Goal: Information Seeking & Learning: Get advice/opinions

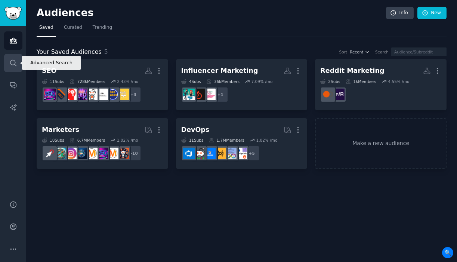
click at [14, 65] on icon "Sidebar" at bounding box center [13, 63] width 8 height 8
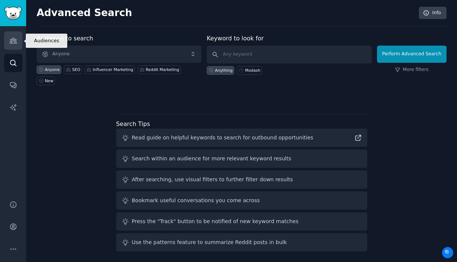
click at [11, 38] on icon "Sidebar" at bounding box center [13, 41] width 8 height 8
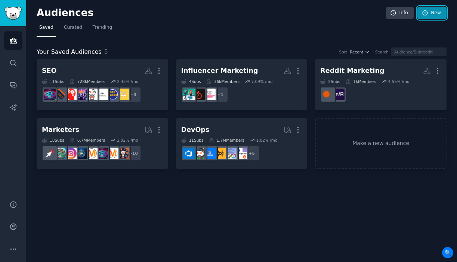
click at [433, 14] on link "New" at bounding box center [431, 13] width 29 height 13
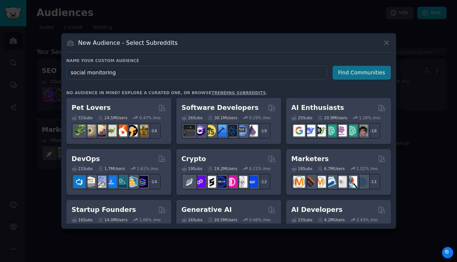
type input "social monitoring"
click at [371, 71] on button "Find Communities" at bounding box center [361, 73] width 58 height 14
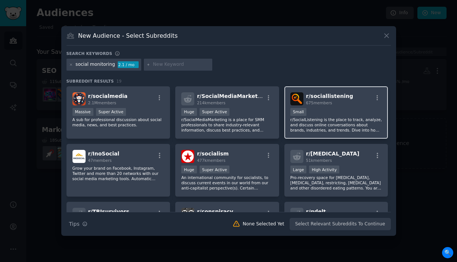
click at [329, 119] on p "r/SocialListening is the place to track, analyze, and discuss online conversati…" at bounding box center [336, 125] width 92 height 16
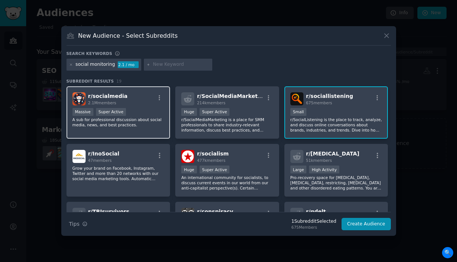
click at [146, 123] on p "A sub for professional discussion about social media, news, and best practices." at bounding box center [118, 122] width 92 height 10
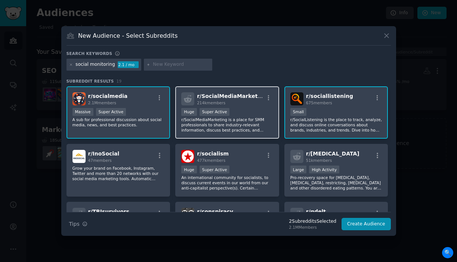
click at [254, 125] on p "r/SocialMediaMarketing is a place for SMM professionals to share industry-relev…" at bounding box center [227, 125] width 92 height 16
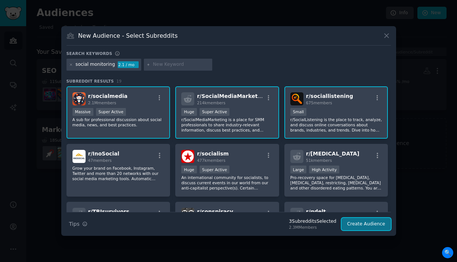
click at [368, 226] on button "Create Audience" at bounding box center [365, 224] width 49 height 13
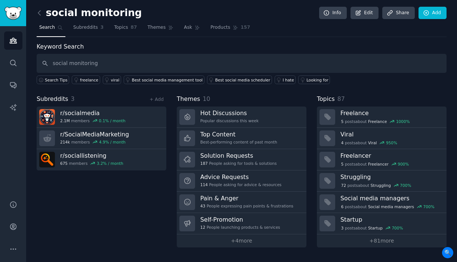
type input "social monitoring"
click at [217, 25] on span "Products" at bounding box center [220, 27] width 20 height 7
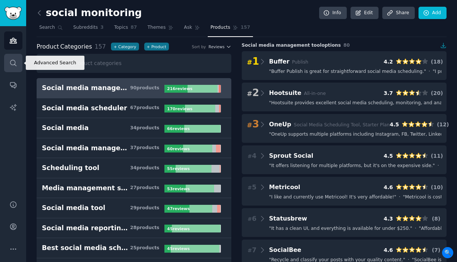
click at [10, 66] on link "Search" at bounding box center [13, 63] width 18 height 18
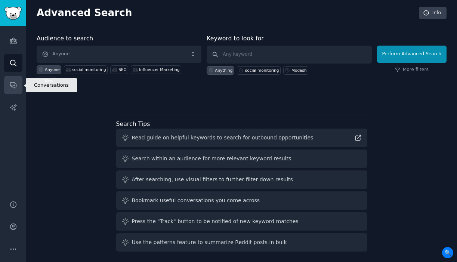
click at [18, 81] on link "Conversations" at bounding box center [13, 85] width 18 height 18
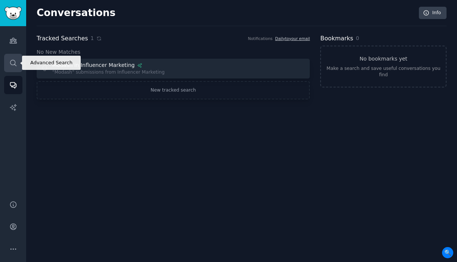
click at [15, 60] on icon "Sidebar" at bounding box center [13, 63] width 8 height 8
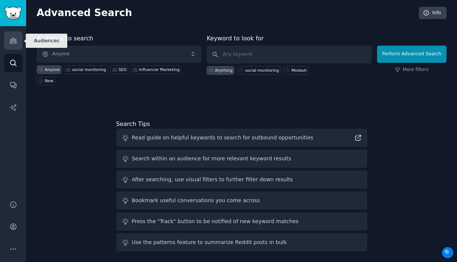
click at [14, 40] on icon "Sidebar" at bounding box center [13, 41] width 8 height 8
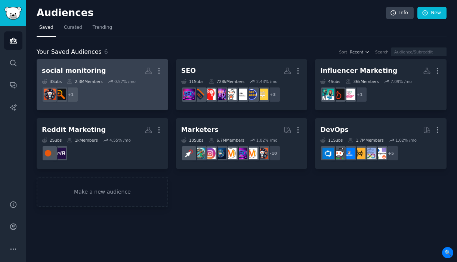
click at [108, 61] on link "social monitoring More 3 Sub s 2.3M Members 0.57 % /mo + 1" at bounding box center [102, 84] width 131 height 51
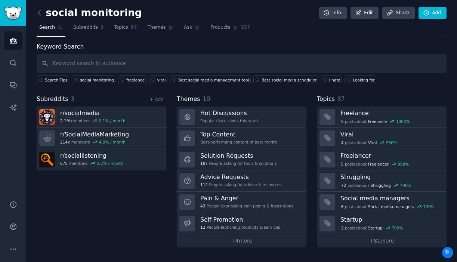
click at [117, 63] on input "text" at bounding box center [242, 63] width 410 height 19
type input "social monitoring"
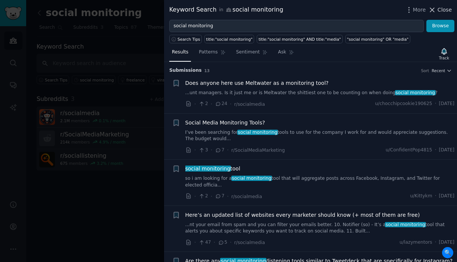
click at [431, 9] on icon at bounding box center [432, 10] width 4 height 4
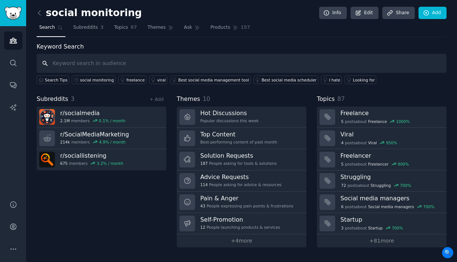
click at [92, 63] on input "text" at bounding box center [242, 63] width 410 height 19
click at [16, 63] on icon "Sidebar" at bounding box center [13, 63] width 8 height 8
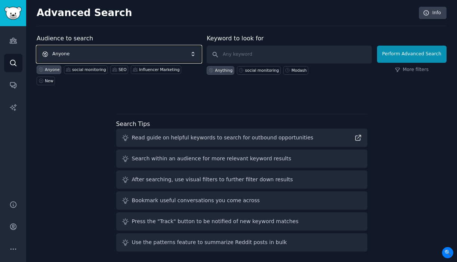
click at [80, 55] on span "Anyone" at bounding box center [119, 54] width 165 height 17
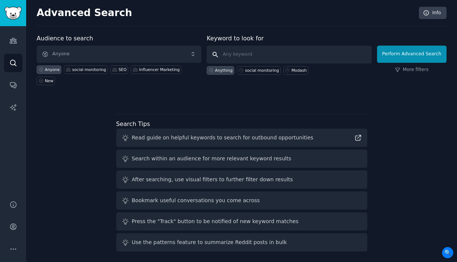
click at [237, 56] on input "text" at bounding box center [289, 55] width 165 height 18
type input "social monitoring tool"
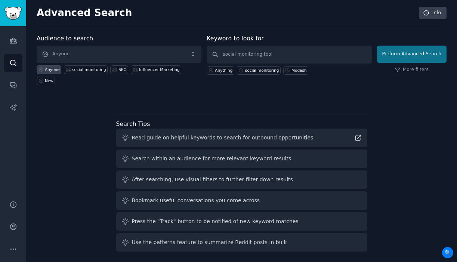
click at [399, 52] on button "Perform Advanced Search" at bounding box center [411, 54] width 69 height 17
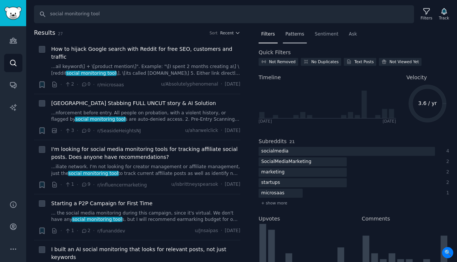
click at [297, 31] on span "Patterns" at bounding box center [294, 34] width 19 height 7
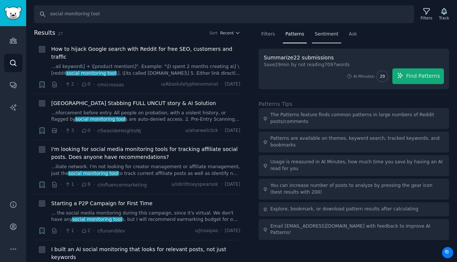
click at [320, 35] on span "Sentiment" at bounding box center [326, 34] width 24 height 7
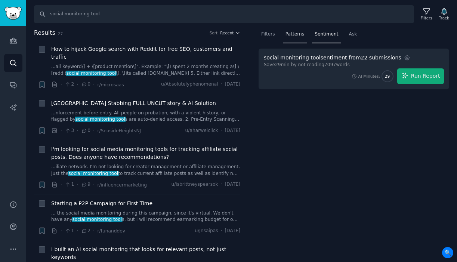
click at [302, 31] on span "Patterns" at bounding box center [294, 34] width 19 height 7
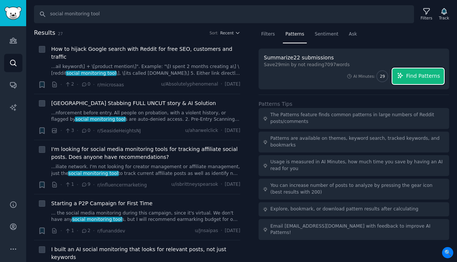
click at [420, 75] on span "Find Patterns" at bounding box center [423, 76] width 34 height 8
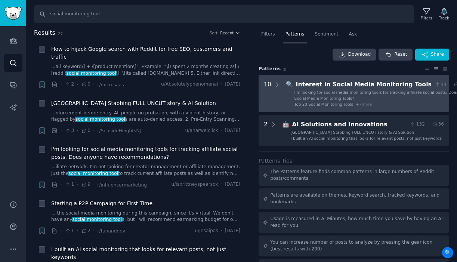
click at [330, 91] on span "I'm looking for social media monitoring tools for tracking affiliate social pos…" at bounding box center [378, 95] width 168 height 10
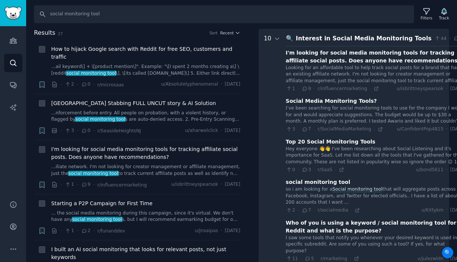
scroll to position [46, 0]
click at [374, 87] on icon at bounding box center [376, 88] width 5 height 5
